Goal: Transaction & Acquisition: Purchase product/service

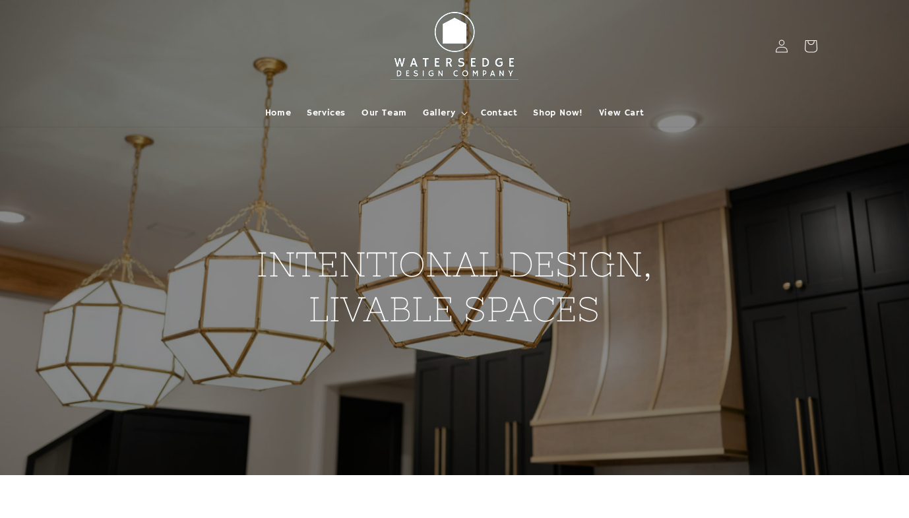
click at [155, 299] on div "INTENTIONAL DESIGN, LIVABLE SPACES" at bounding box center [454, 237] width 791 height 475
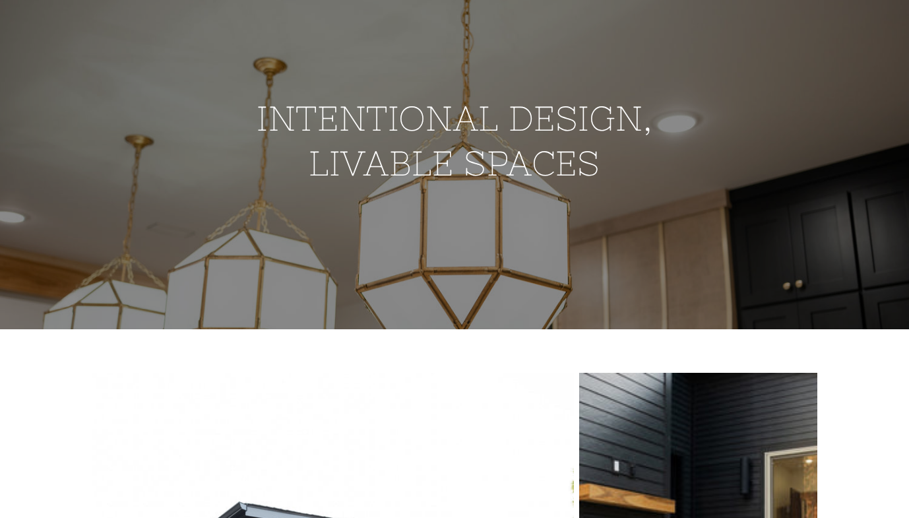
scroll to position [3, 0]
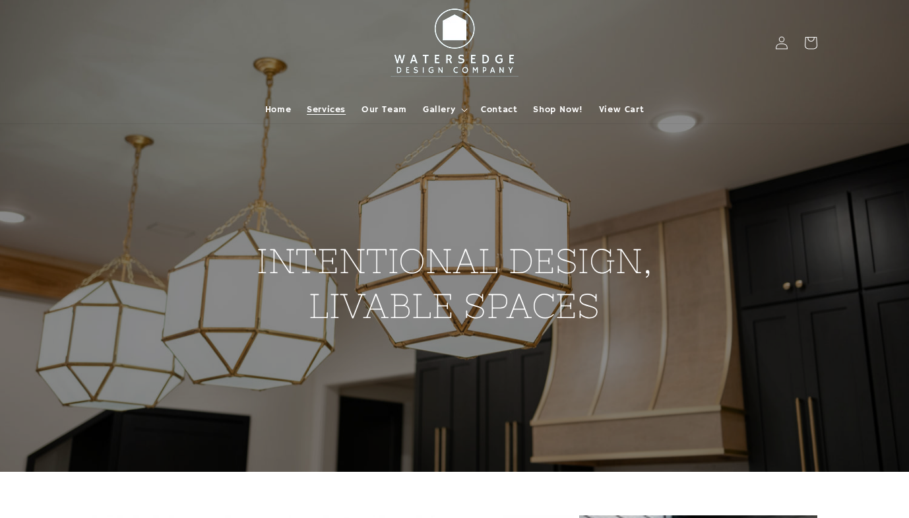
click at [326, 110] on span "Services" at bounding box center [326, 110] width 39 height 12
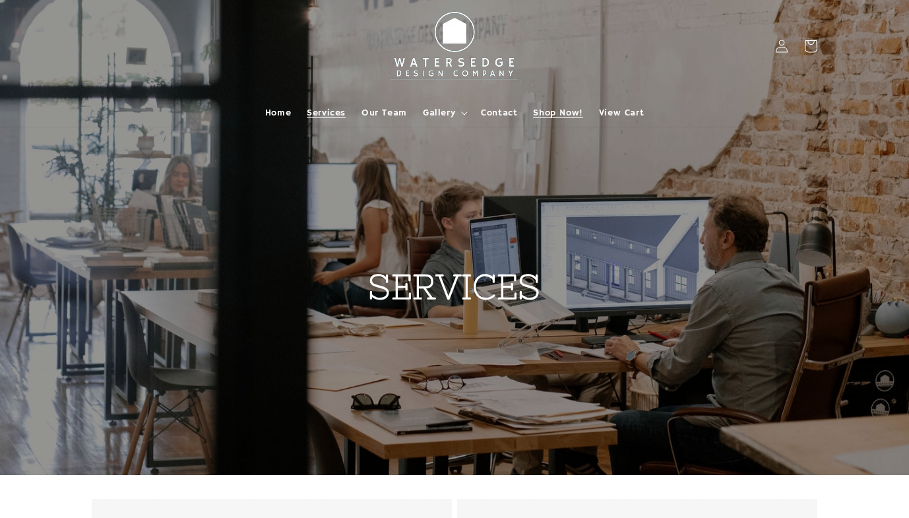
click at [560, 109] on span "Shop Now!" at bounding box center [557, 113] width 49 height 12
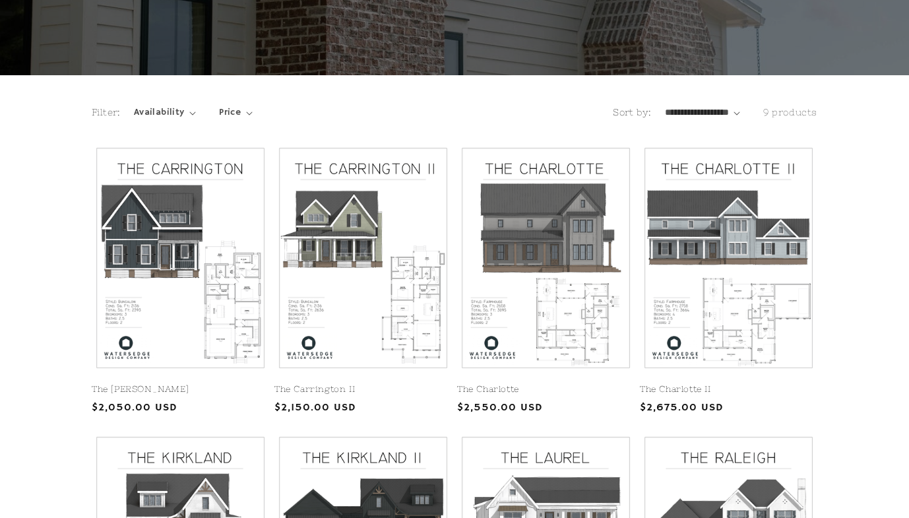
scroll to position [219, 0]
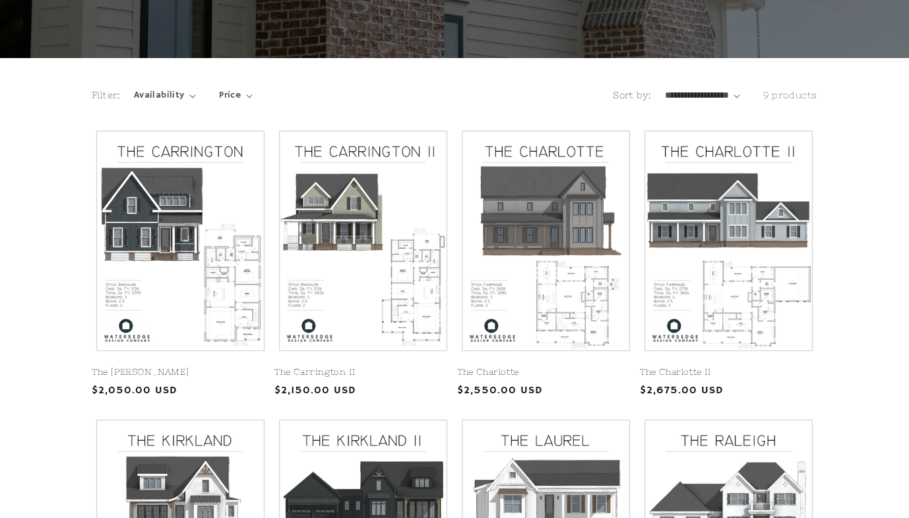
select select "**********"
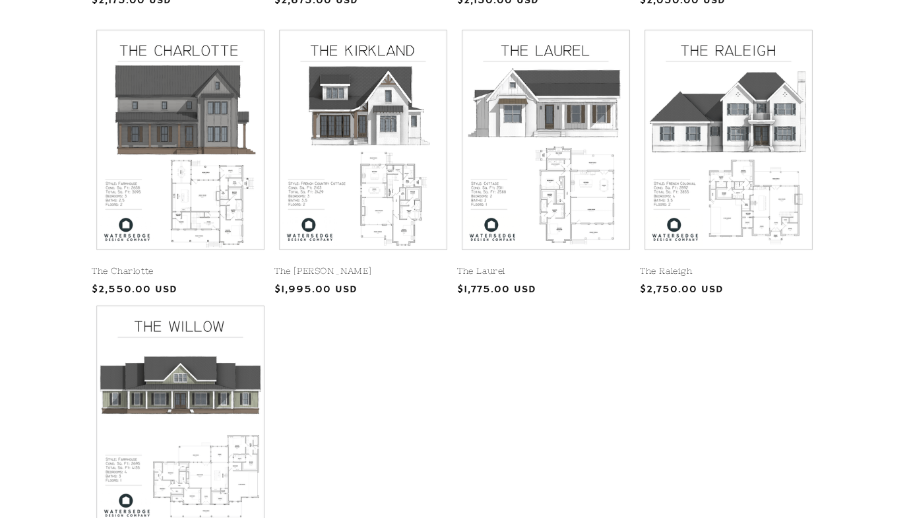
scroll to position [617, 0]
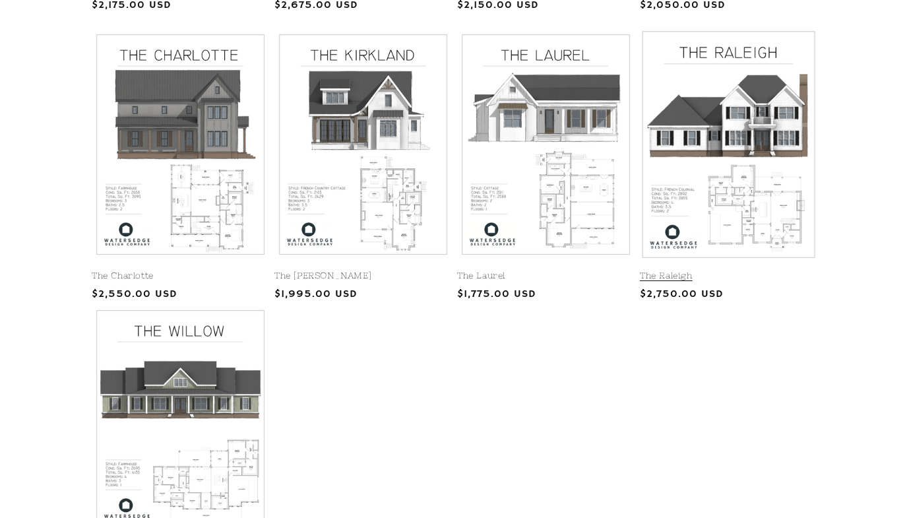
click at [753, 270] on link "The Raleigh" at bounding box center [728, 275] width 177 height 11
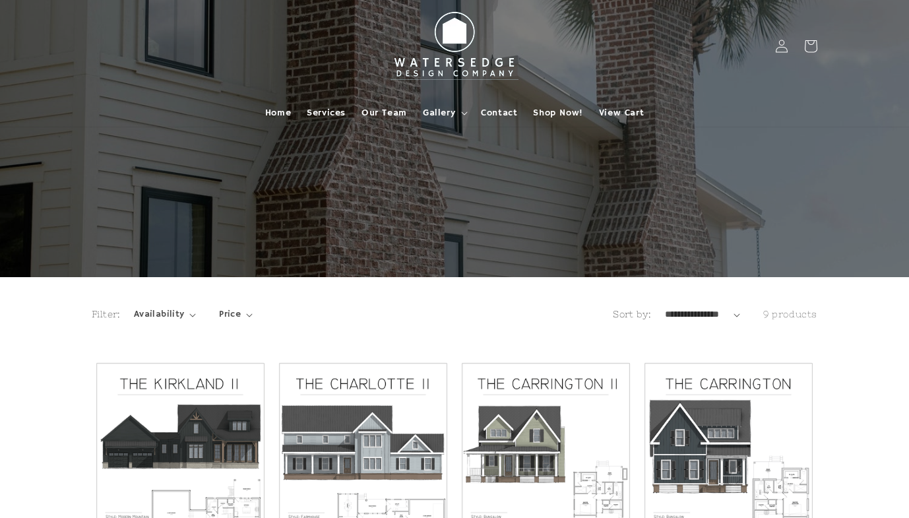
scroll to position [0, 0]
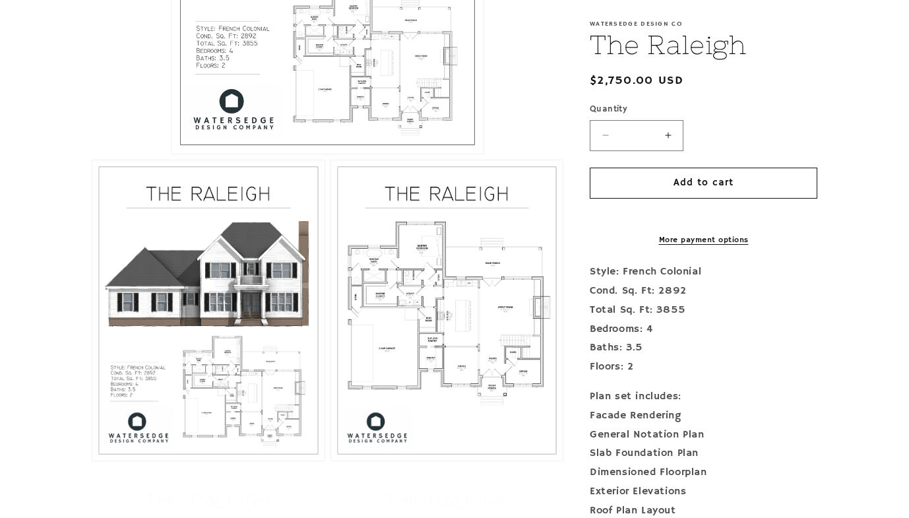
scroll to position [571, 0]
